Goal: Information Seeking & Learning: Learn about a topic

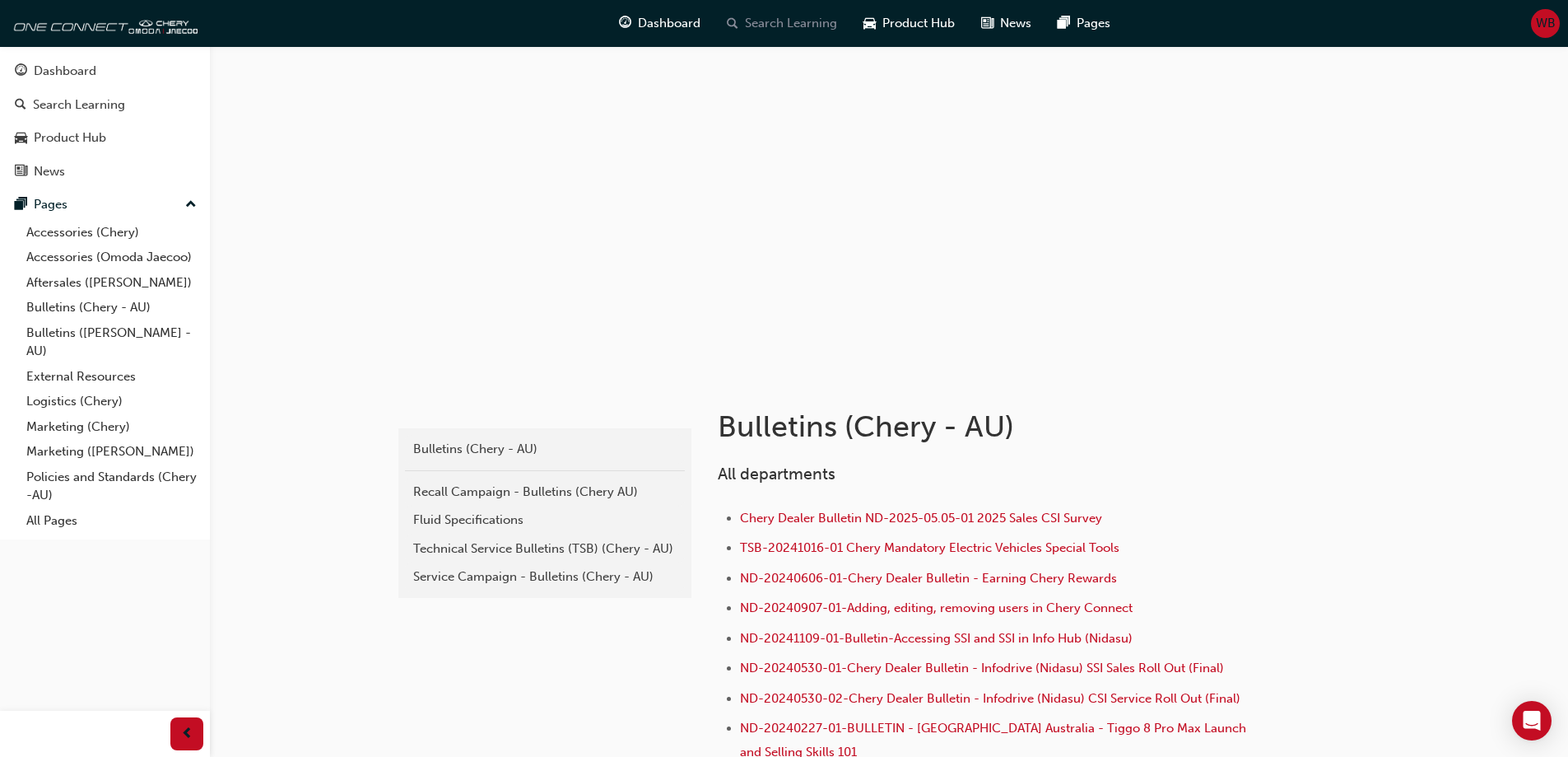
click at [814, 25] on span "Search Learning" at bounding box center [792, 24] width 93 height 19
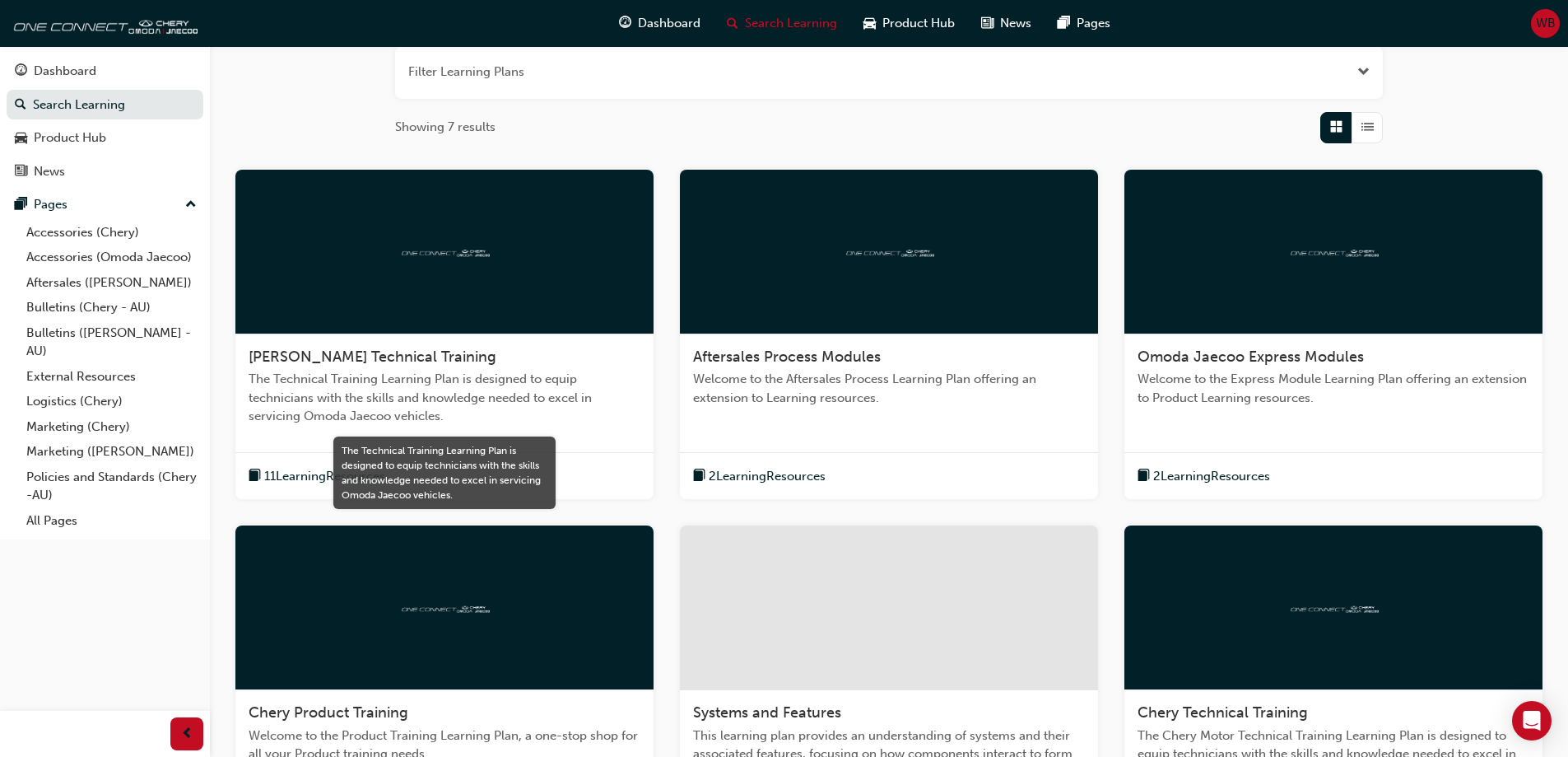
scroll to position [165, 0]
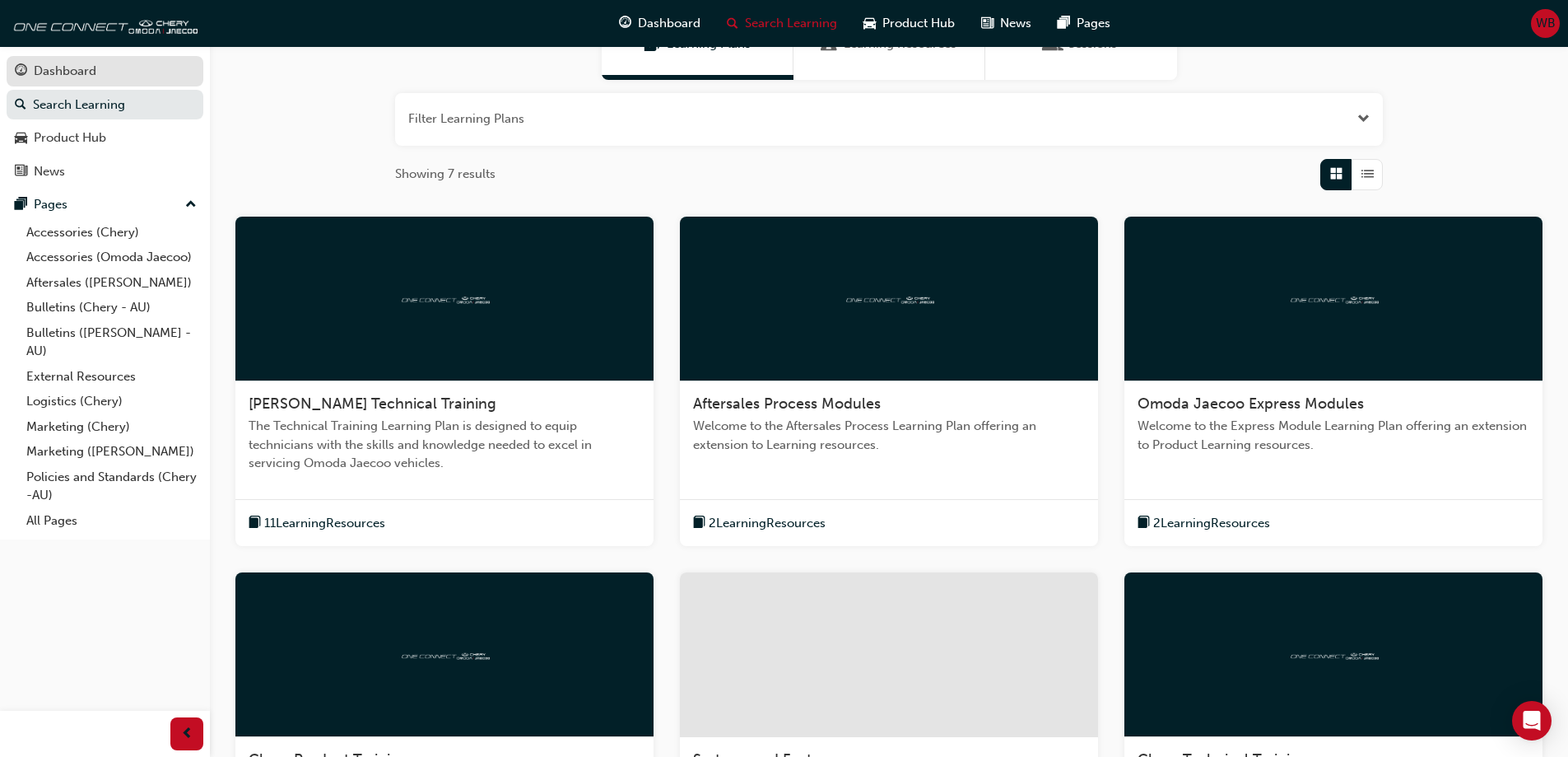
click at [70, 67] on div "Dashboard" at bounding box center [65, 71] width 63 height 19
